Goal: Task Accomplishment & Management: Use online tool/utility

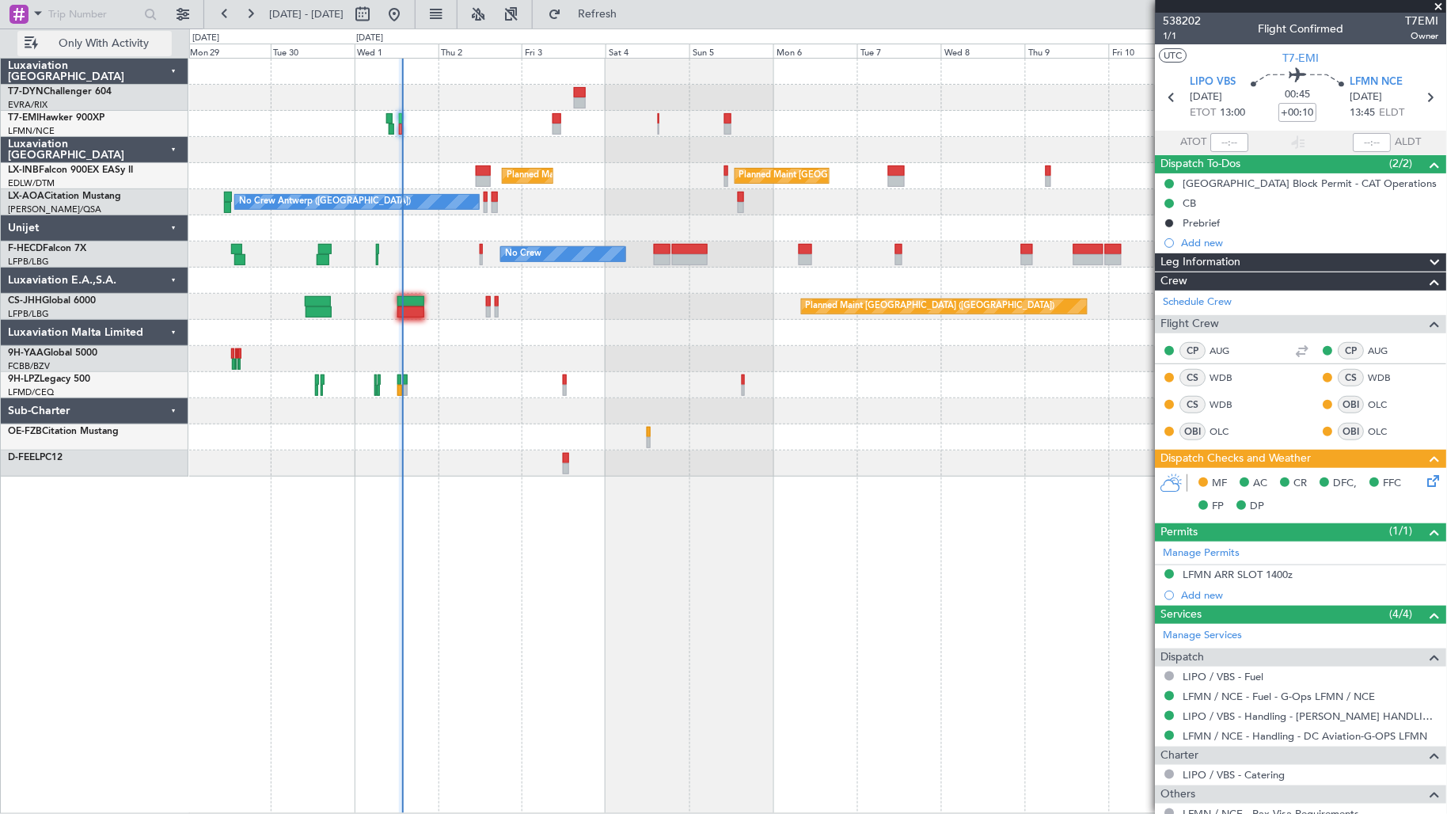
click at [123, 48] on span "Only With Activity" at bounding box center [104, 43] width 126 height 11
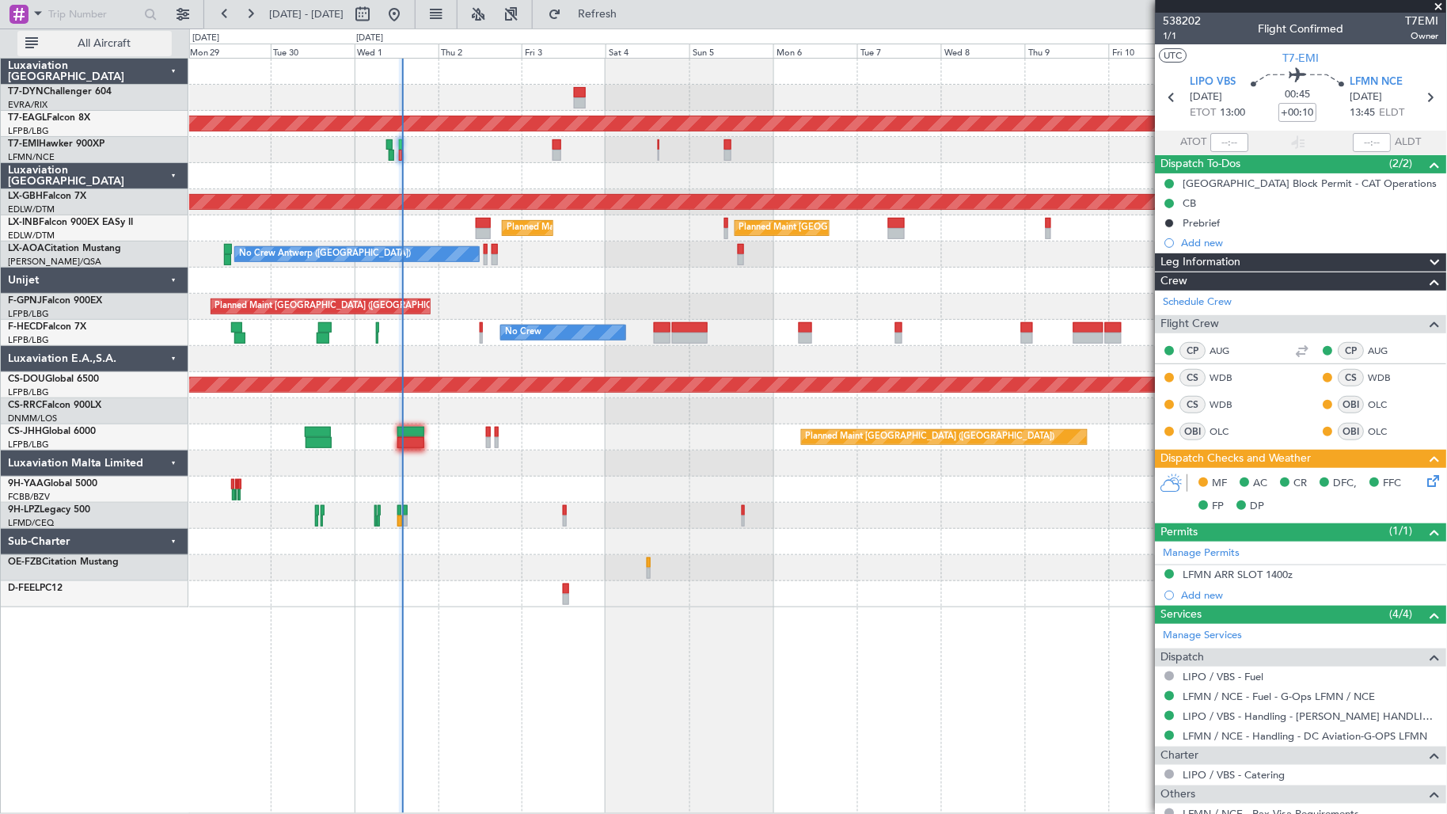
click at [73, 52] on button "All Aircraft" at bounding box center [94, 43] width 154 height 25
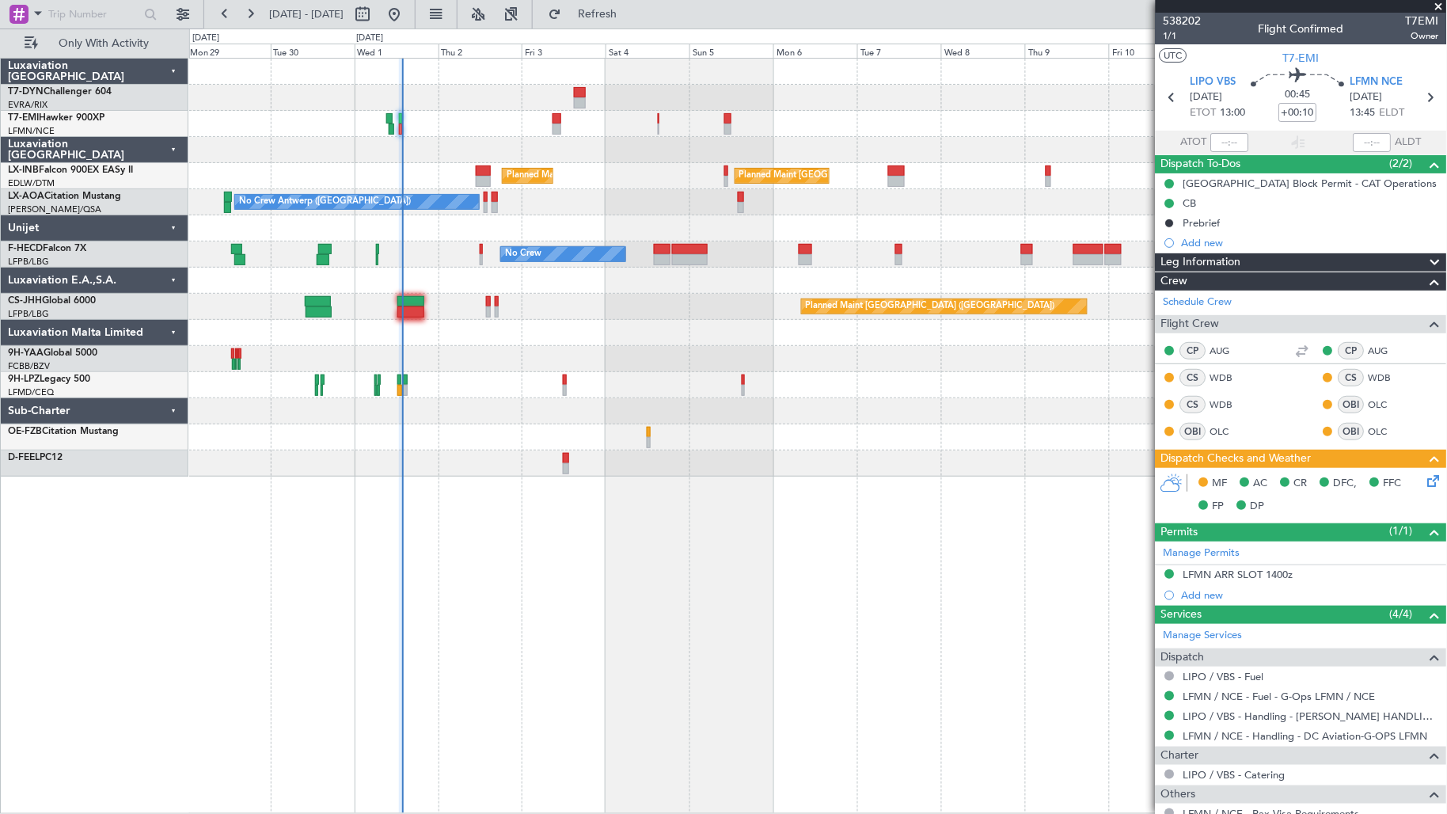
click at [68, 53] on button "Only With Activity" at bounding box center [94, 43] width 154 height 25
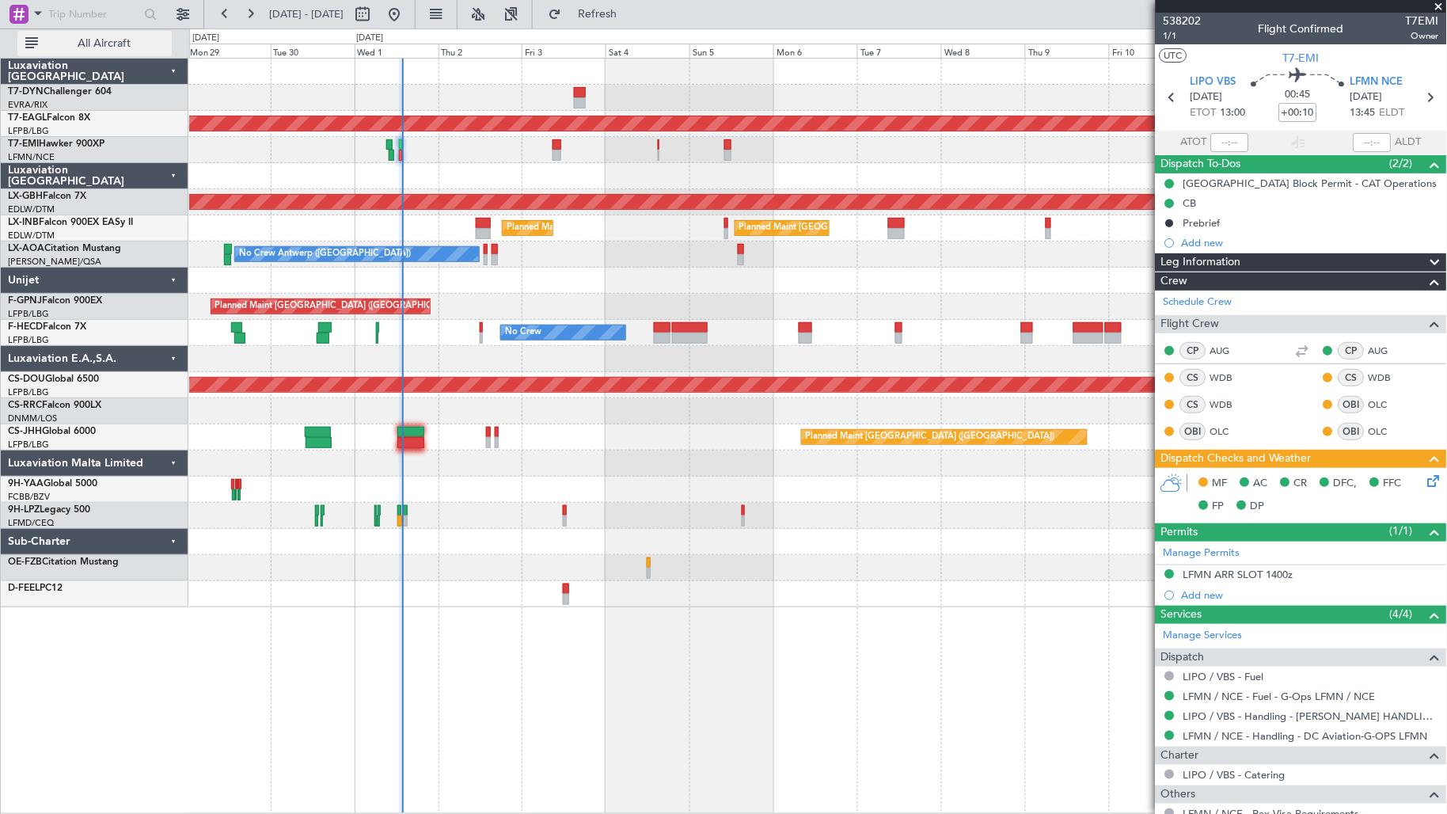
click at [80, 51] on button "All Aircraft" at bounding box center [94, 43] width 154 height 25
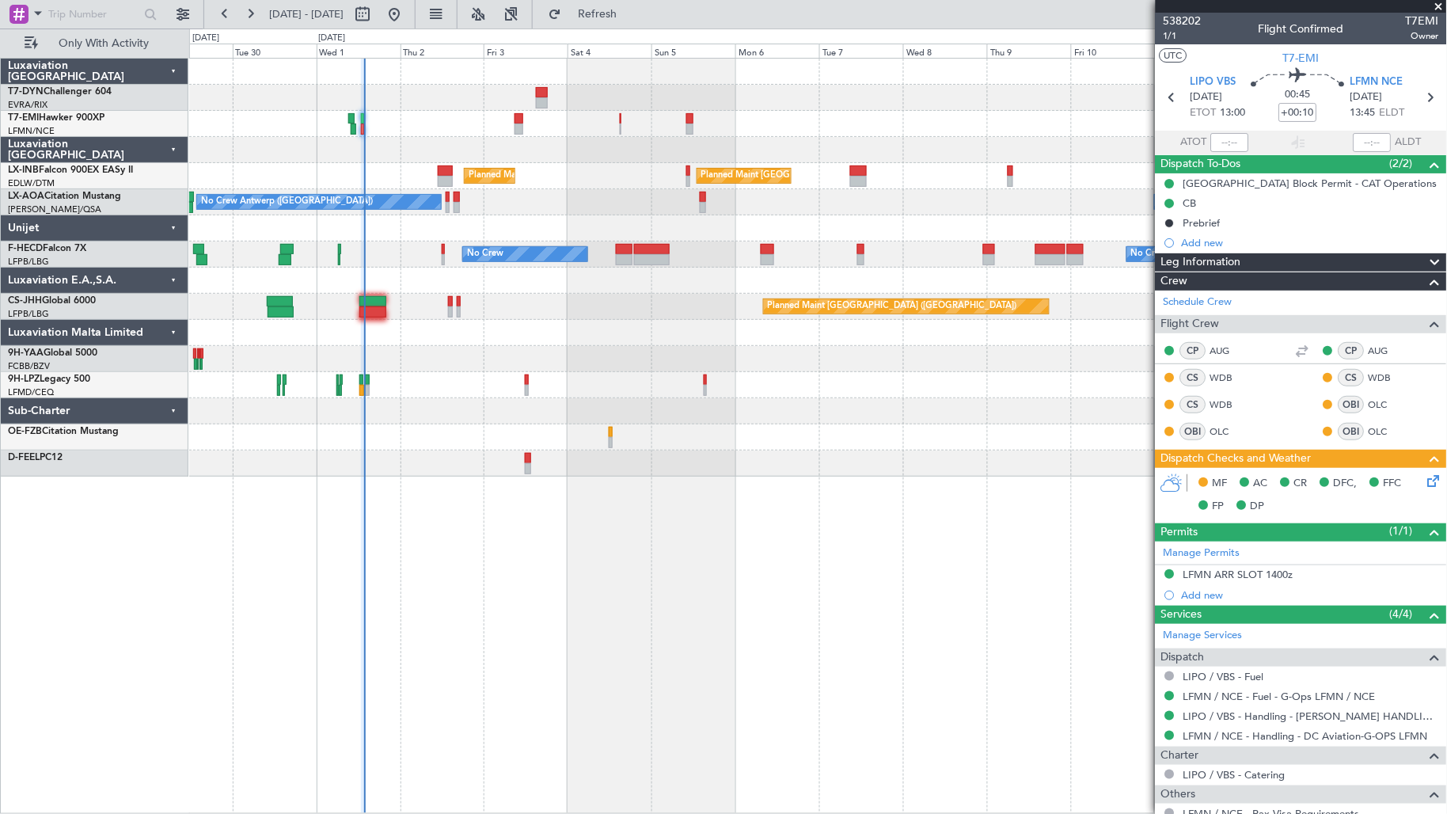
click at [410, 122] on div "No Crew" at bounding box center [818, 124] width 1258 height 26
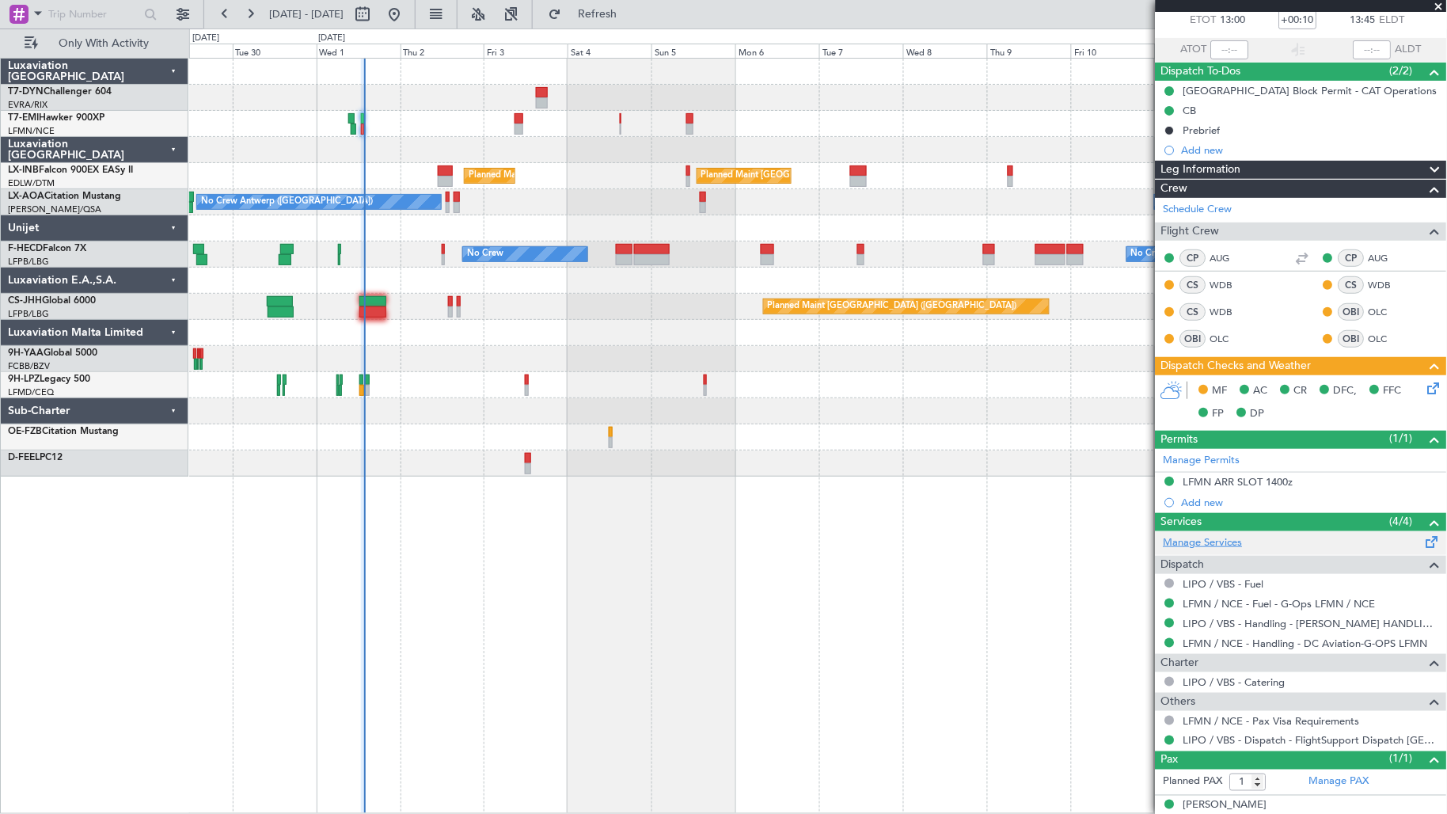
scroll to position [108, 0]
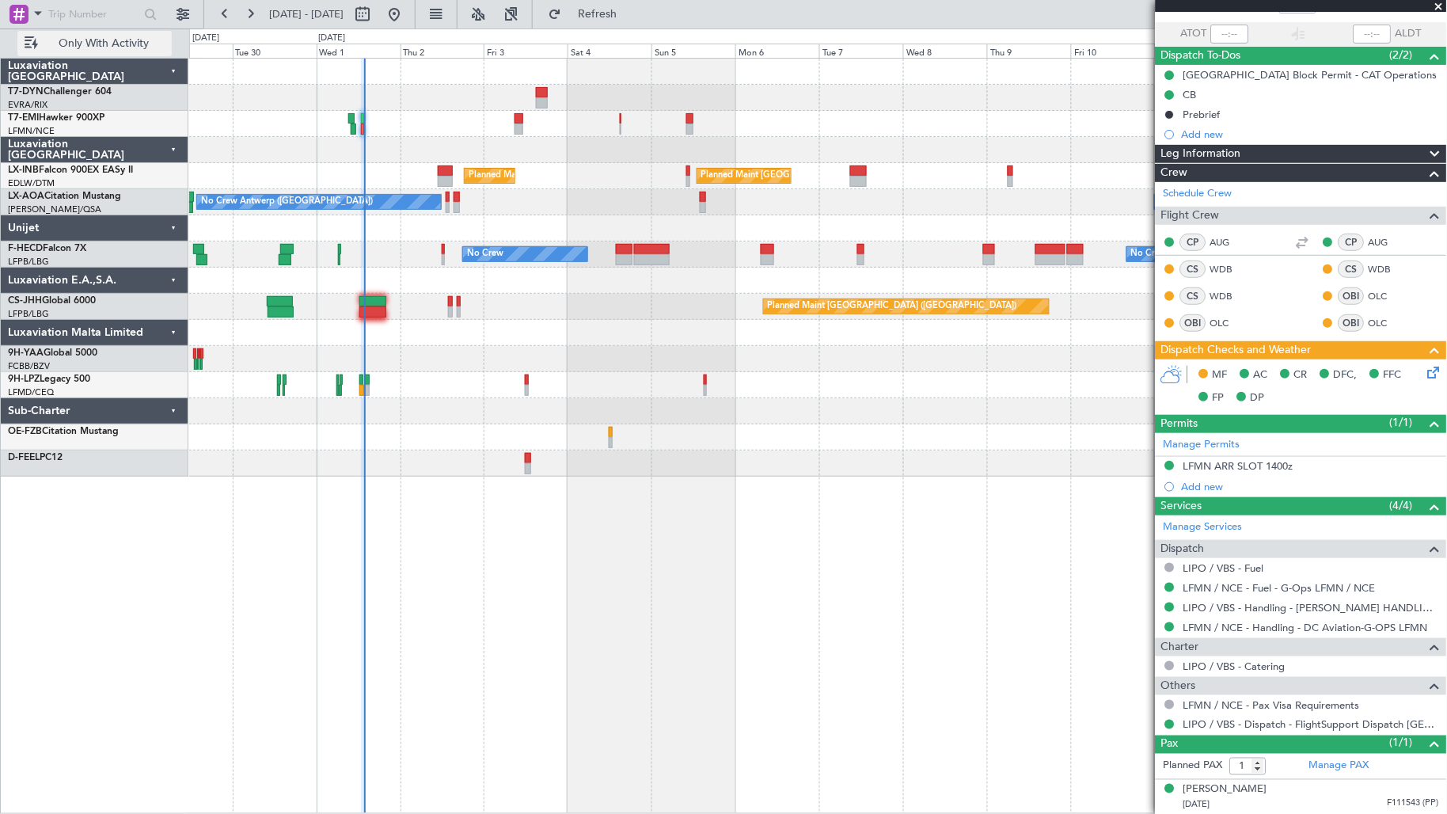
click at [143, 45] on span "Only With Activity" at bounding box center [104, 43] width 126 height 11
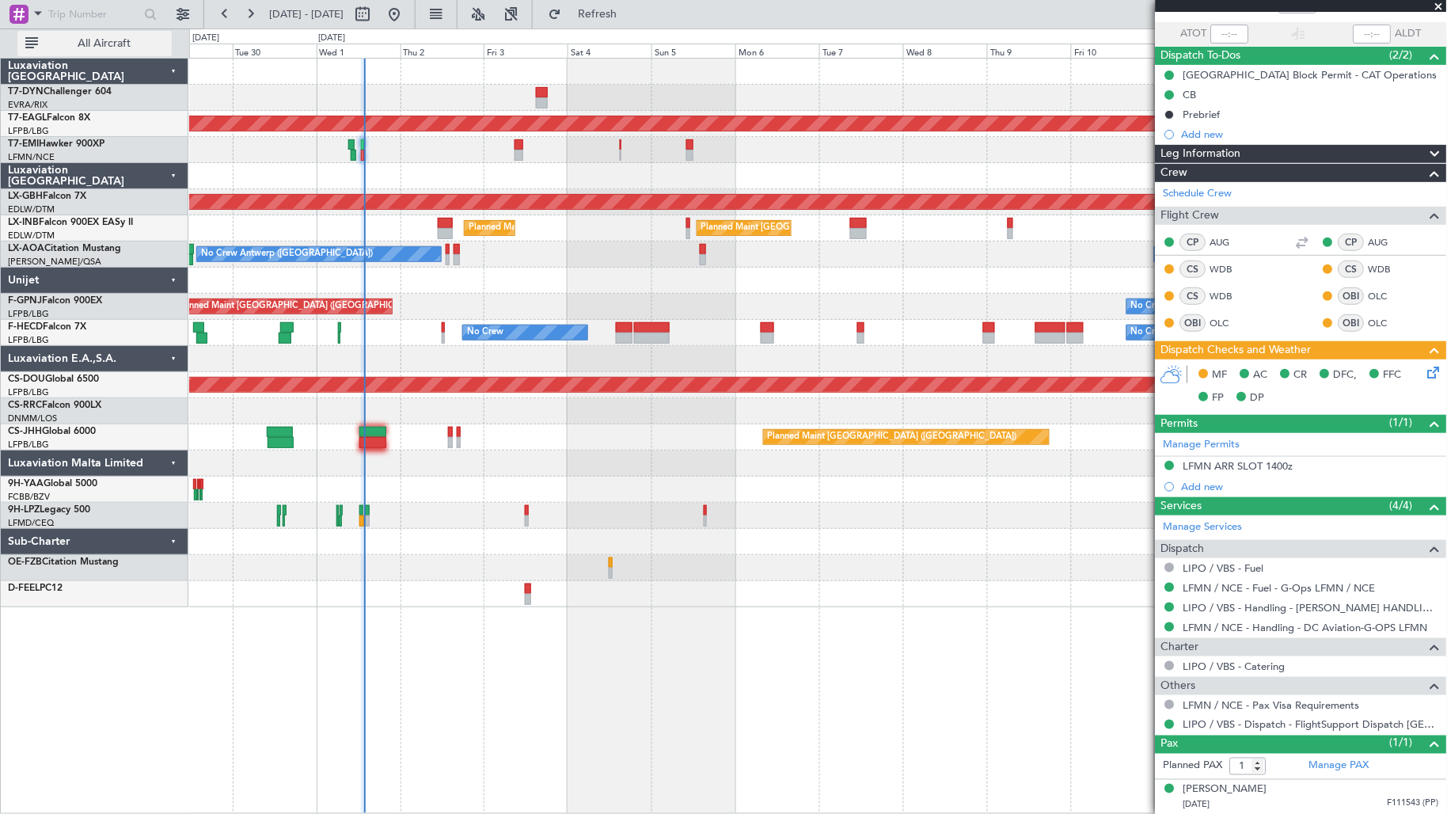
click at [135, 48] on span "All Aircraft" at bounding box center [104, 43] width 126 height 11
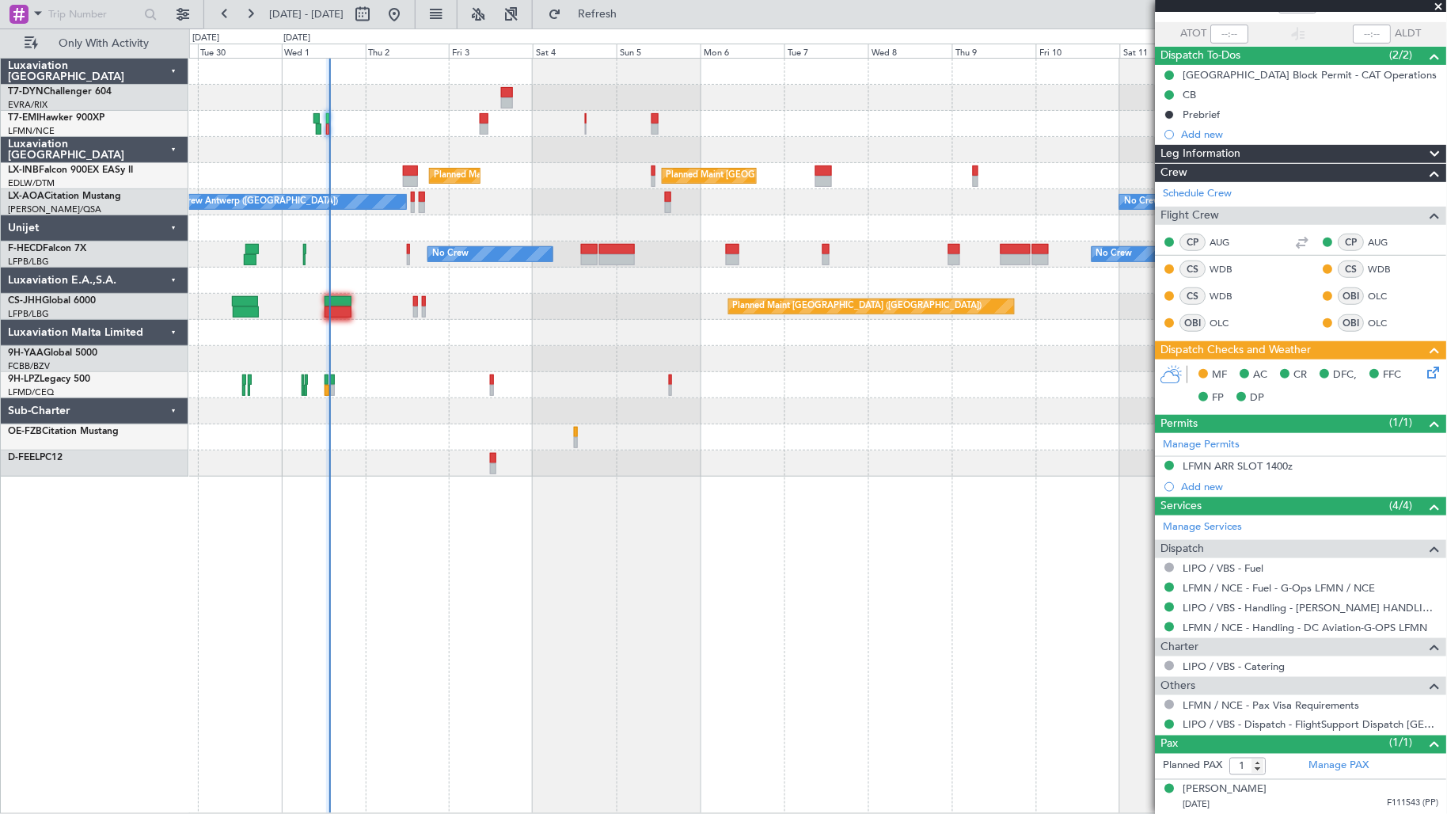
click at [277, 184] on div "Planned Maint [GEOGRAPHIC_DATA] ([GEOGRAPHIC_DATA]) Planned Maint [GEOGRAPHIC_D…" at bounding box center [818, 176] width 1258 height 26
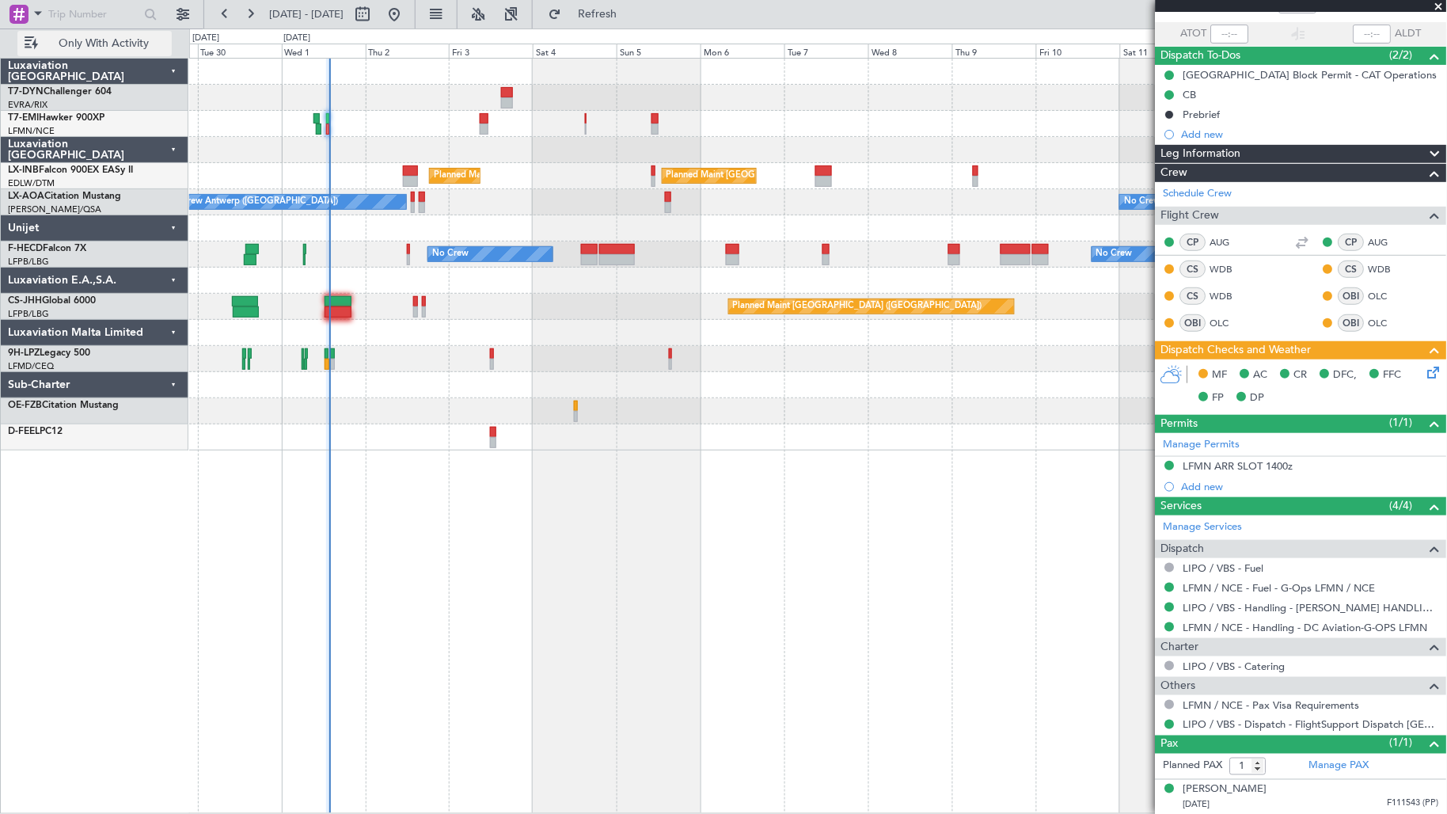
click at [74, 48] on span "Only With Activity" at bounding box center [104, 43] width 126 height 11
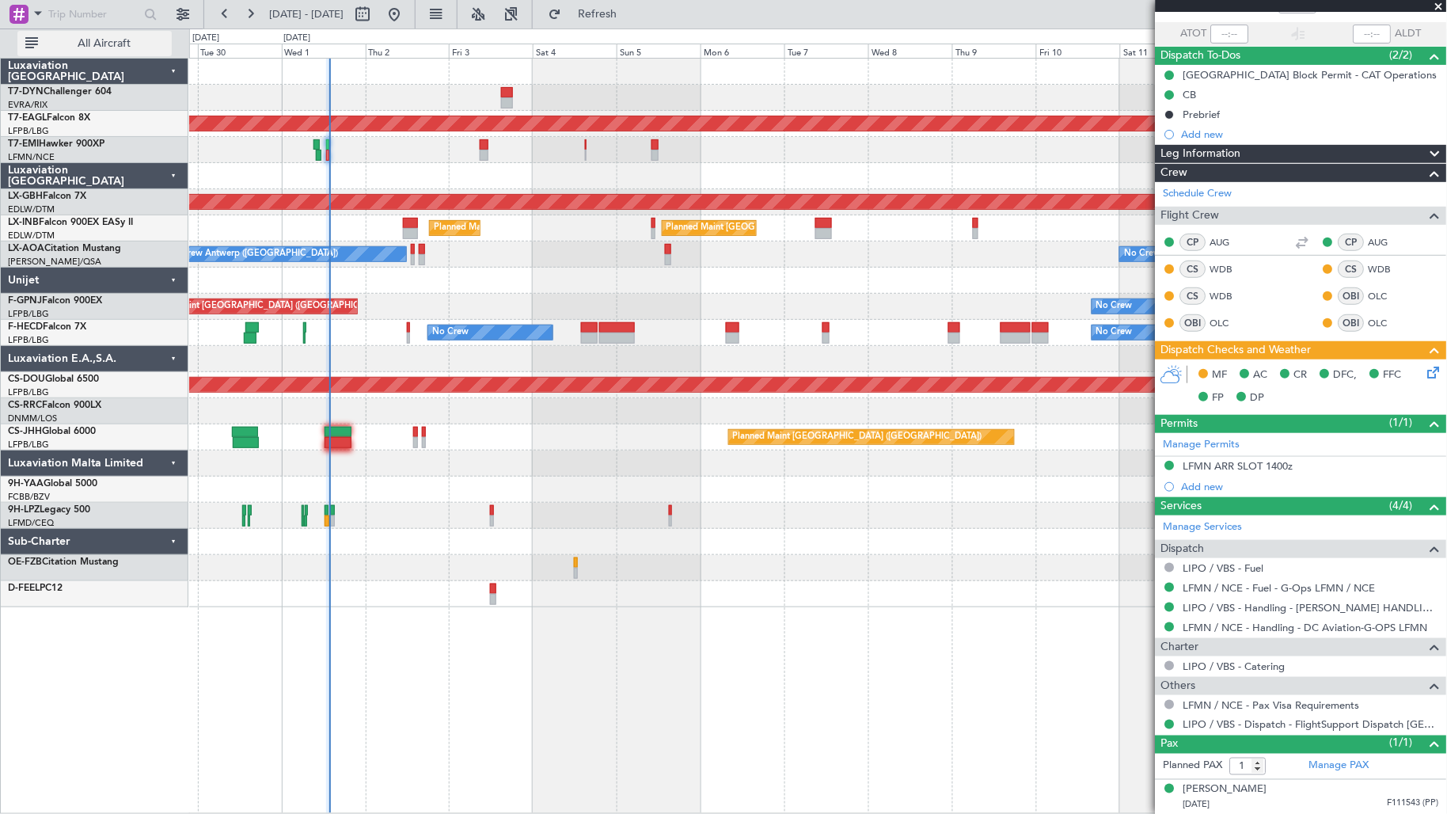
click at [74, 54] on button "All Aircraft" at bounding box center [94, 43] width 154 height 25
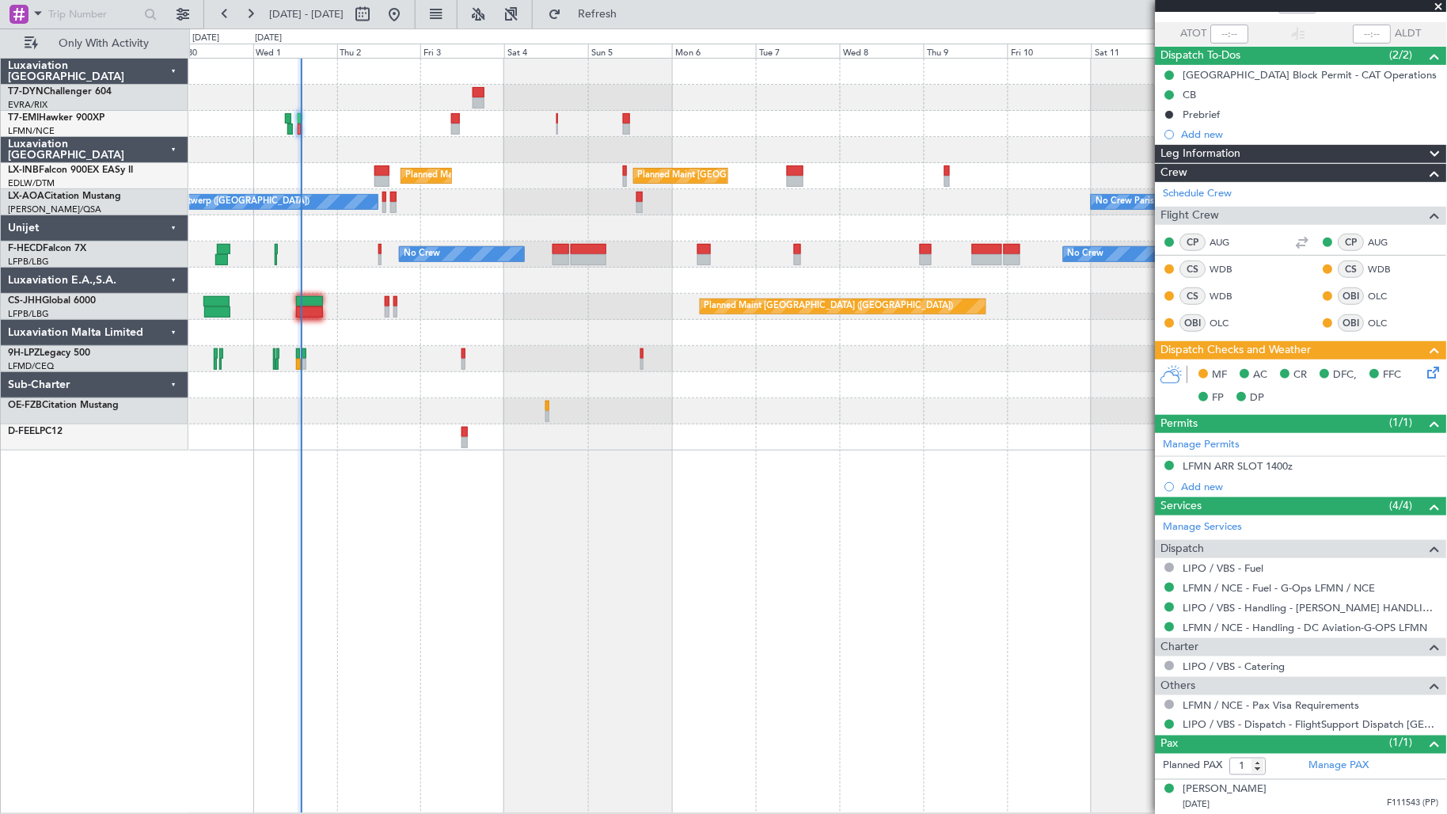
click at [330, 105] on div at bounding box center [818, 98] width 1258 height 26
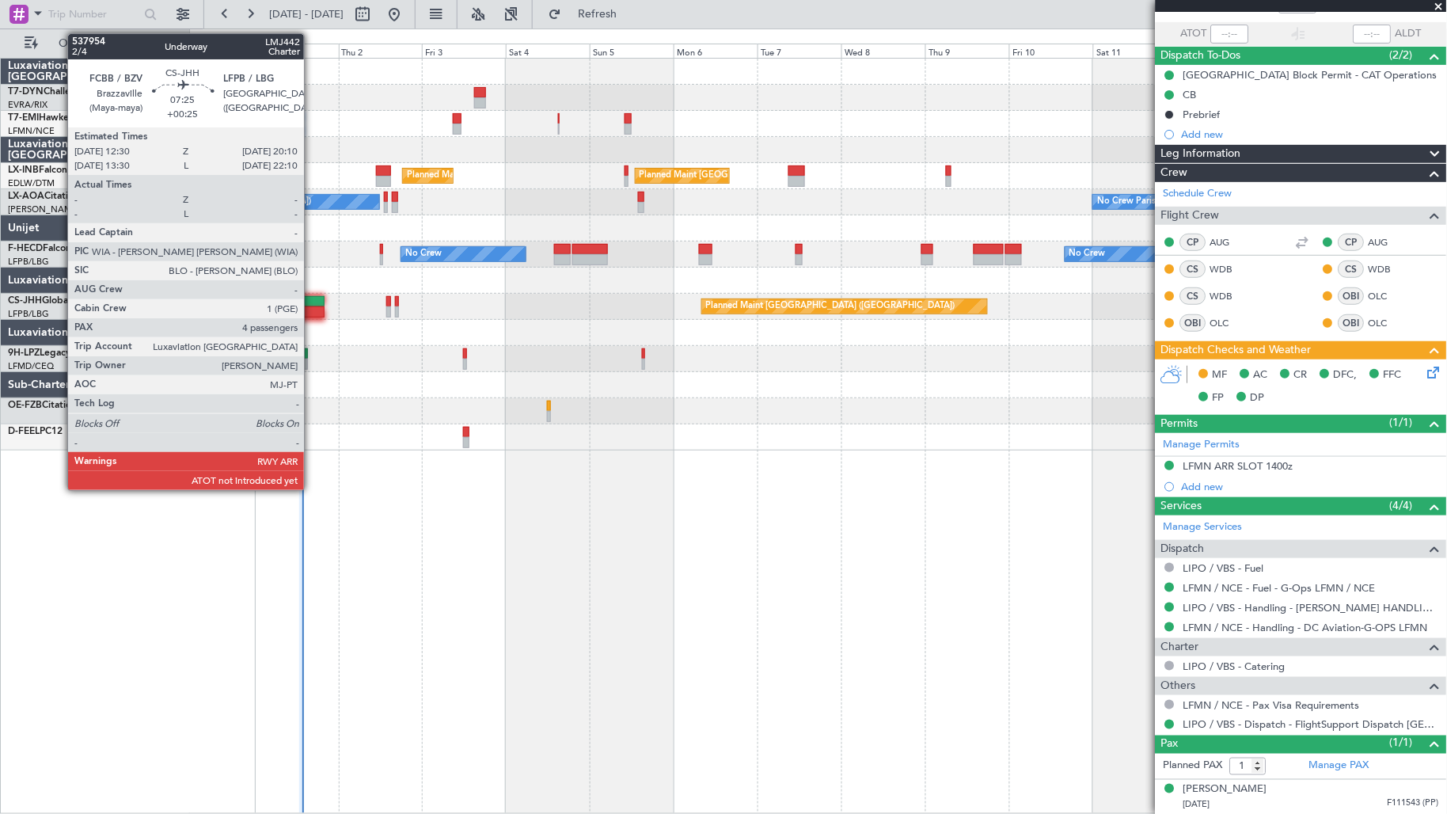
click at [312, 301] on div at bounding box center [311, 301] width 27 height 11
type input "+00:25"
type input "4"
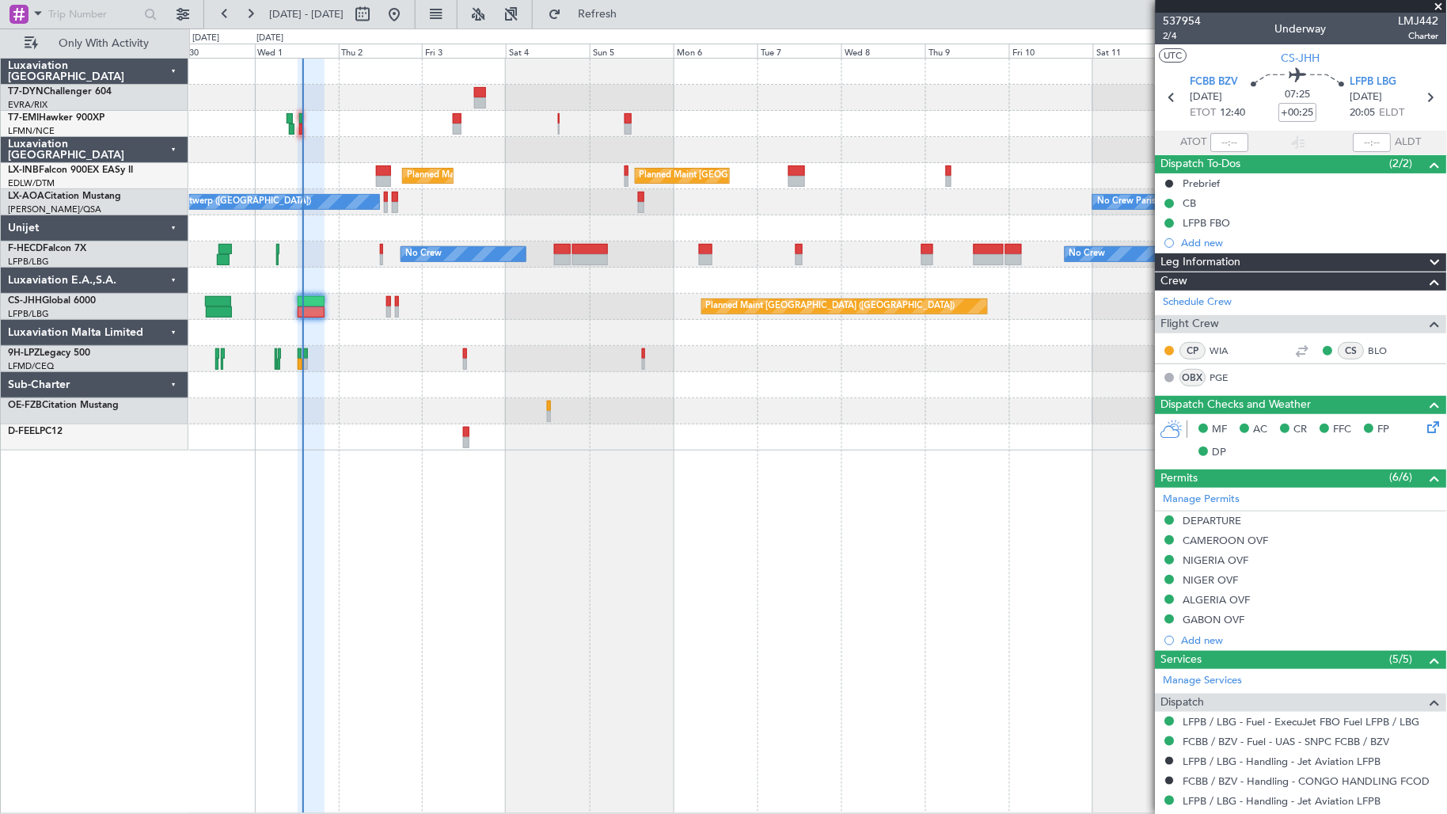
click at [906, 282] on div at bounding box center [818, 281] width 1258 height 26
